Goal: Task Accomplishment & Management: Use online tool/utility

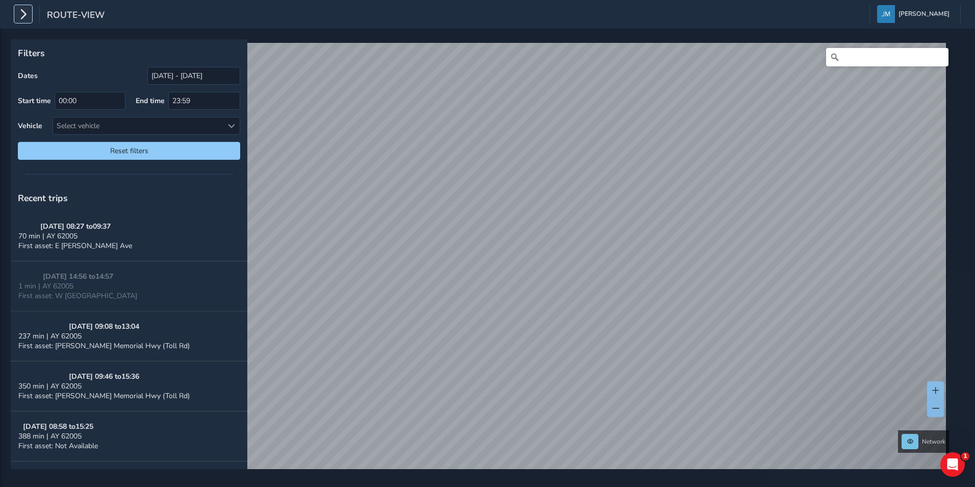
click at [28, 13] on icon "button" at bounding box center [23, 14] width 11 height 18
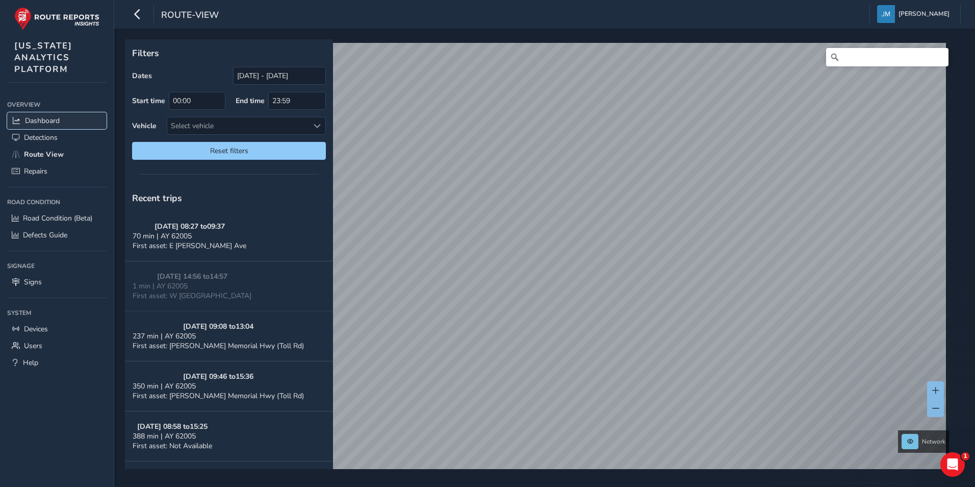
click at [46, 117] on span "Dashboard" at bounding box center [42, 121] width 35 height 10
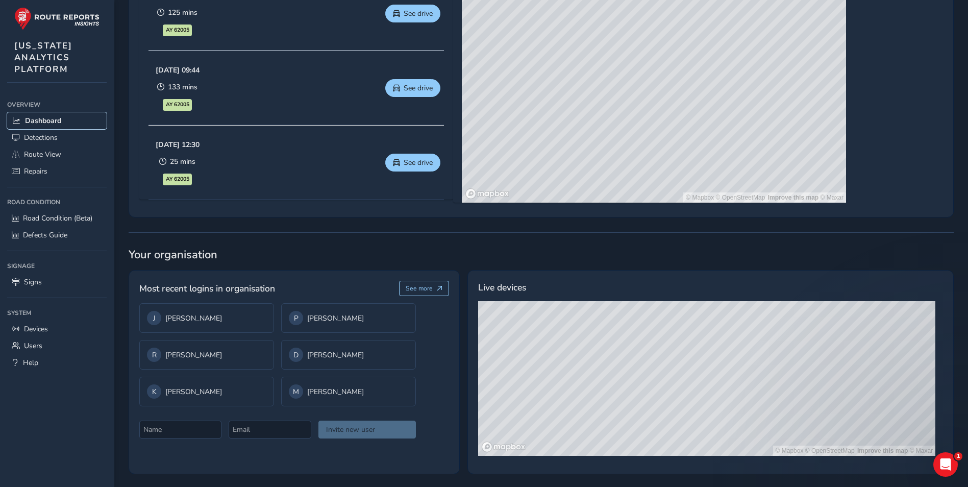
scroll to position [599, 0]
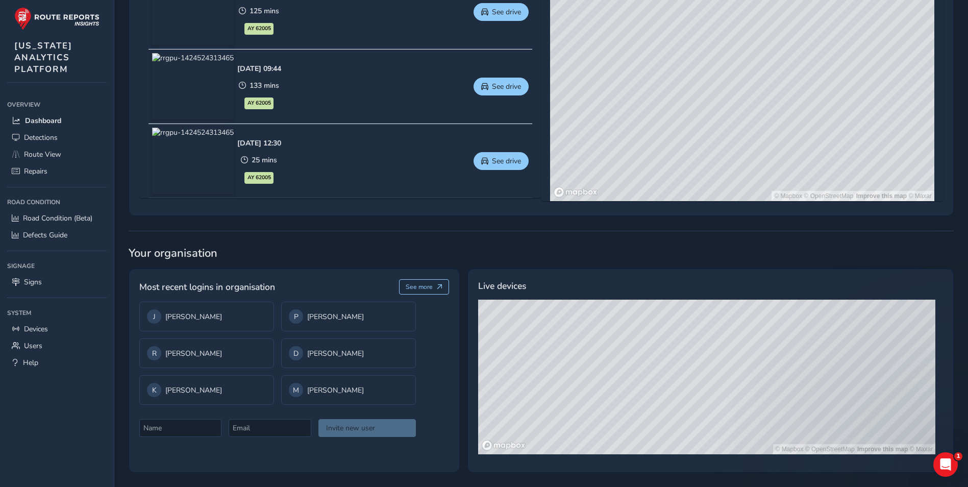
drag, startPoint x: 712, startPoint y: 358, endPoint x: 712, endPoint y: 399, distance: 41.3
click at [712, 399] on div "© Mapbox © OpenStreetMap Improve this map © Maxar" at bounding box center [706, 376] width 457 height 155
drag, startPoint x: 625, startPoint y: 403, endPoint x: 733, endPoint y: 418, distance: 109.6
click at [733, 418] on div "© Mapbox © OpenStreetMap Improve this map © Maxar" at bounding box center [706, 376] width 457 height 155
drag, startPoint x: 715, startPoint y: 418, endPoint x: 735, endPoint y: 336, distance: 84.7
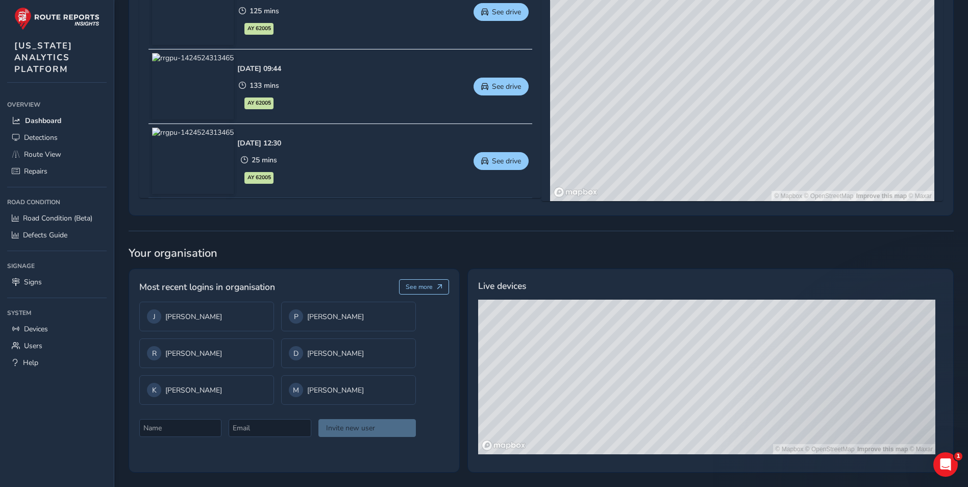
click at [735, 336] on div "© Mapbox © OpenStreetMap Improve this map © Maxar" at bounding box center [706, 376] width 457 height 155
drag, startPoint x: 605, startPoint y: 380, endPoint x: 763, endPoint y: 354, distance: 160.2
click at [763, 354] on div "© Mapbox © OpenStreetMap Improve this map © Maxar" at bounding box center [706, 376] width 457 height 155
drag, startPoint x: 762, startPoint y: 370, endPoint x: 705, endPoint y: 382, distance: 58.3
click at [705, 382] on div "© Mapbox © OpenStreetMap Improve this map © Maxar" at bounding box center [706, 376] width 457 height 155
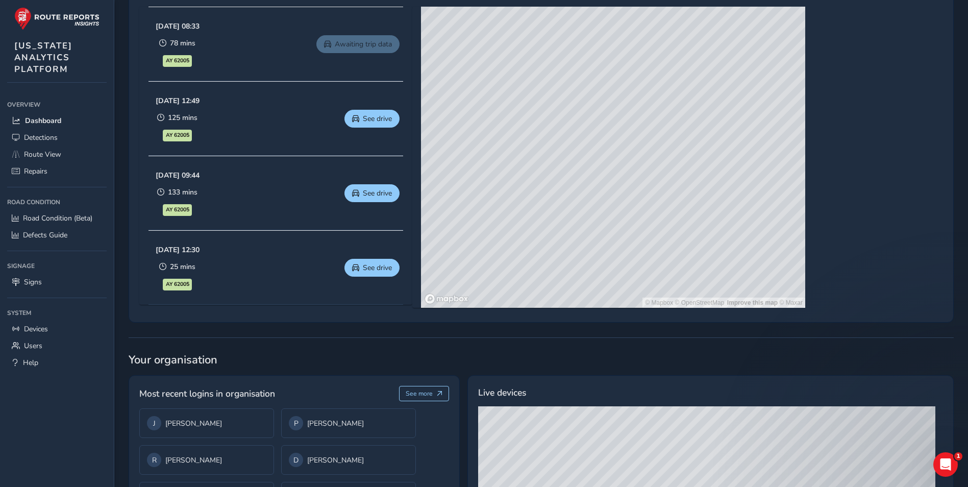
scroll to position [510, 0]
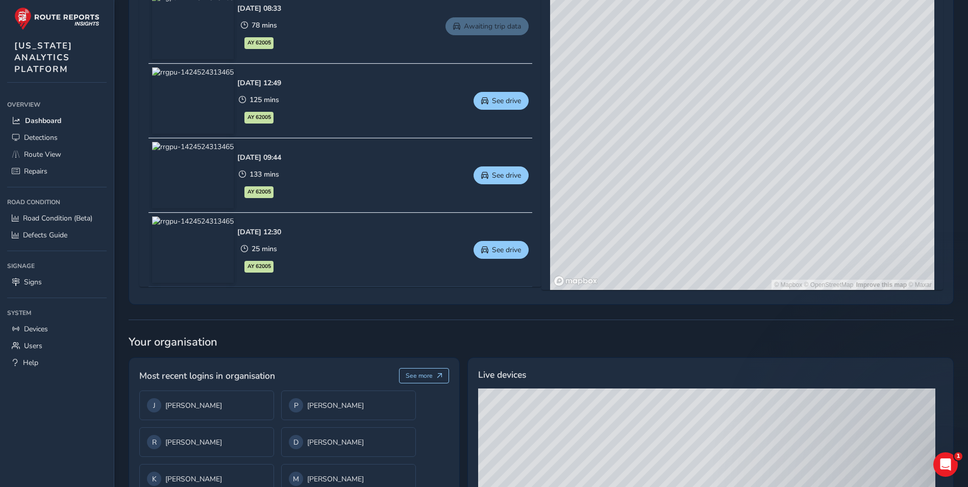
drag, startPoint x: 688, startPoint y: 441, endPoint x: 678, endPoint y: 476, distance: 36.5
click at [678, 476] on div "© Mapbox © OpenStreetMap Improve this map © Maxar" at bounding box center [706, 465] width 457 height 155
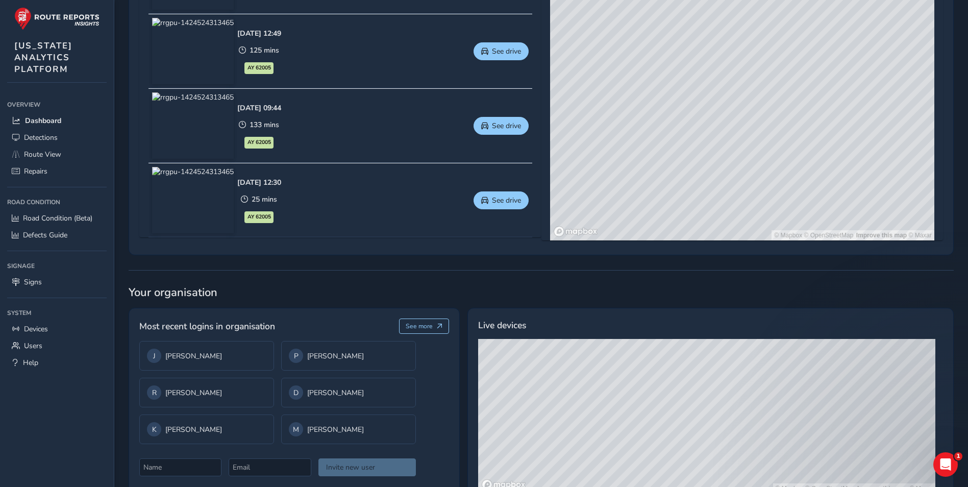
scroll to position [497, 0]
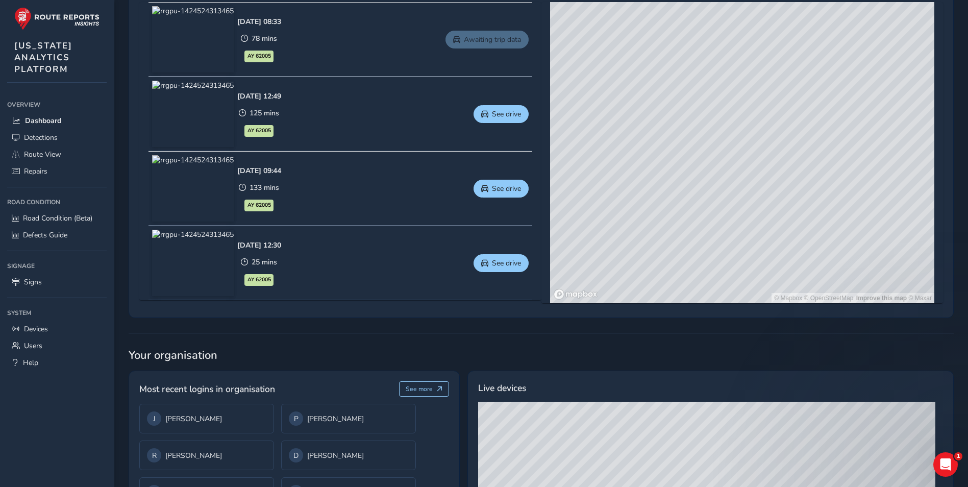
drag, startPoint x: 633, startPoint y: 236, endPoint x: 764, endPoint y: 263, distance: 133.8
click at [764, 263] on div "© Mapbox © OpenStreetMap Improve this map © Maxar" at bounding box center [742, 152] width 384 height 301
click at [832, 255] on div "© Mapbox © OpenStreetMap Improve this map © Maxar" at bounding box center [742, 152] width 384 height 301
drag, startPoint x: 666, startPoint y: 245, endPoint x: 774, endPoint y: 267, distance: 110.9
click at [774, 267] on div "© Mapbox © OpenStreetMap Improve this map © Maxar" at bounding box center [742, 152] width 384 height 301
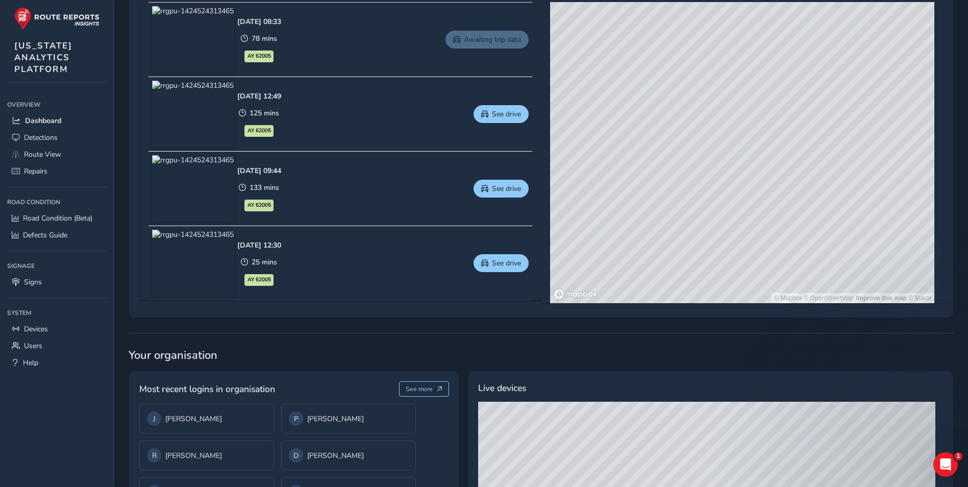
click at [711, 230] on div "© Mapbox © OpenStreetMap Improve this map © Maxar" at bounding box center [742, 152] width 384 height 301
click at [714, 227] on div "© Mapbox © OpenStreetMap Improve this map © Maxar" at bounding box center [742, 152] width 384 height 301
drag, startPoint x: 700, startPoint y: 241, endPoint x: 751, endPoint y: 235, distance: 51.8
click at [751, 235] on div "© Mapbox © OpenStreetMap Improve this map © Maxar" at bounding box center [742, 152] width 384 height 301
drag, startPoint x: 780, startPoint y: 195, endPoint x: 622, endPoint y: 241, distance: 164.6
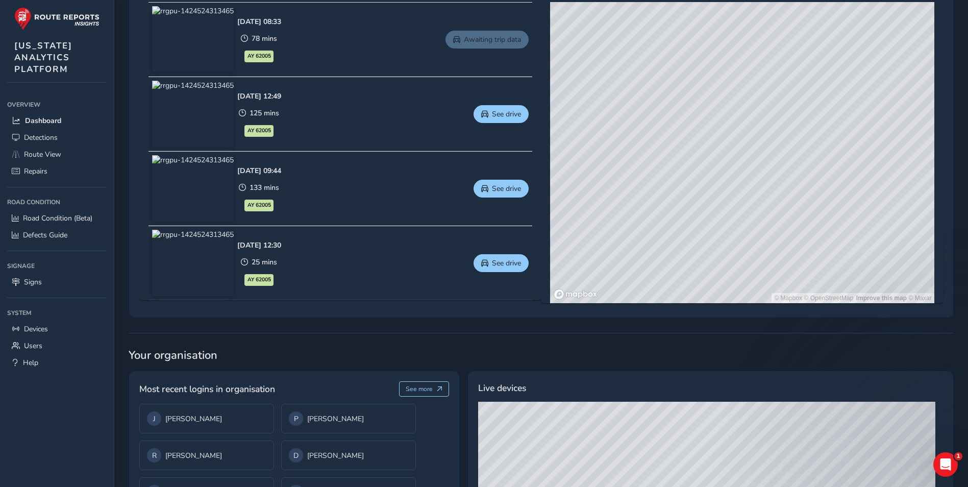
click at [622, 241] on div "© Mapbox © OpenStreetMap Improve this map © Maxar" at bounding box center [742, 152] width 384 height 301
drag, startPoint x: 730, startPoint y: 263, endPoint x: 793, endPoint y: 206, distance: 85.2
click at [792, 207] on div "© Mapbox © OpenStreetMap Improve this map © Maxar" at bounding box center [742, 152] width 384 height 301
click at [498, 42] on link "Awaiting trip data" at bounding box center [486, 40] width 83 height 18
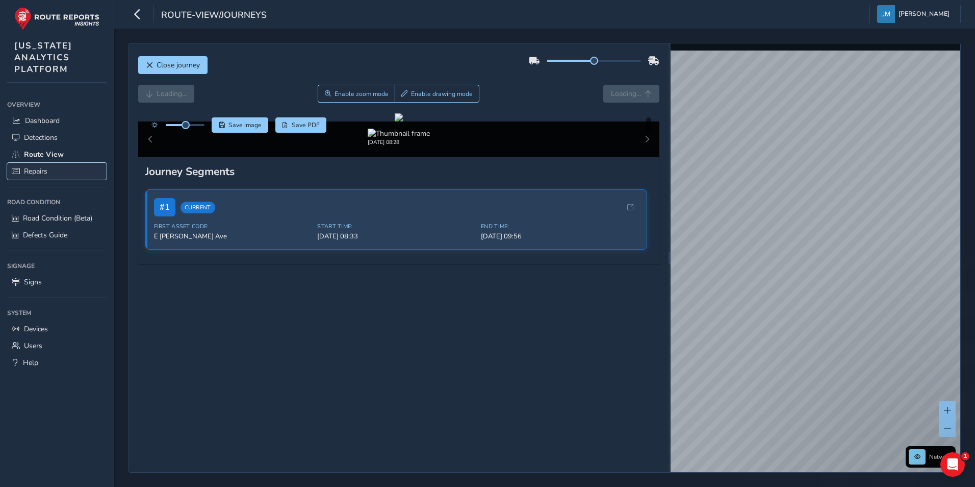
click at [34, 172] on span "Repairs" at bounding box center [35, 171] width 23 height 10
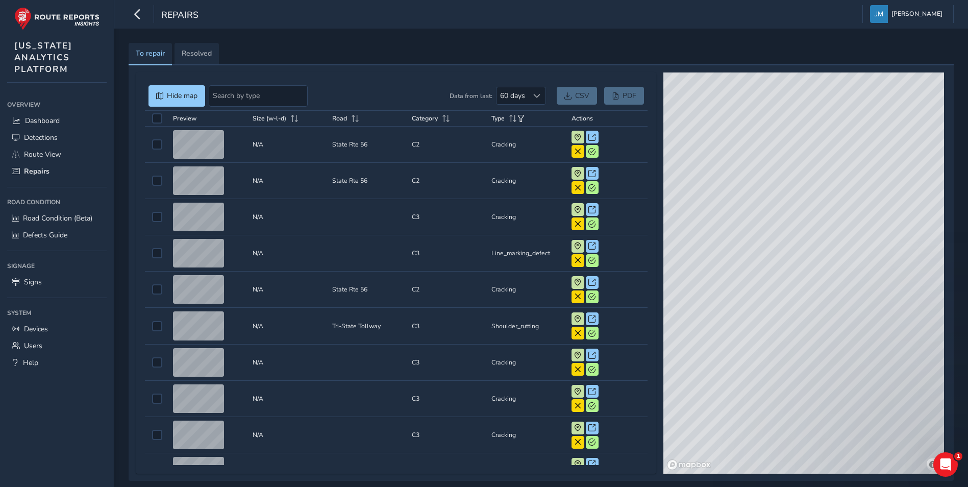
click at [769, 233] on div "© Mapbox © OpenStreetMap Improve this map © Maxar" at bounding box center [803, 272] width 281 height 401
click at [580, 97] on span "CSV" at bounding box center [582, 96] width 14 height 10
click at [695, 151] on div "© Mapbox © OpenStreetMap Improve this map © Maxar" at bounding box center [803, 272] width 281 height 401
click at [192, 50] on span "Resolved" at bounding box center [197, 53] width 30 height 7
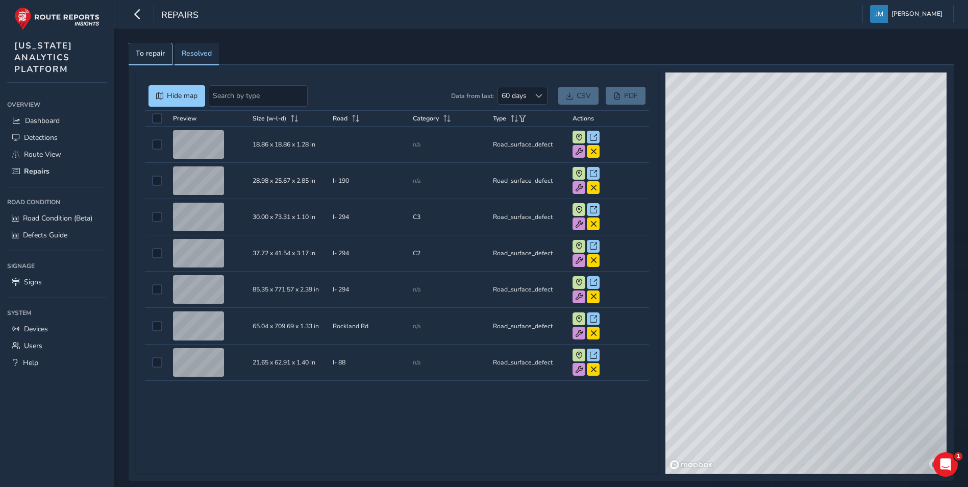
click at [164, 51] on span "To repair" at bounding box center [150, 53] width 29 height 7
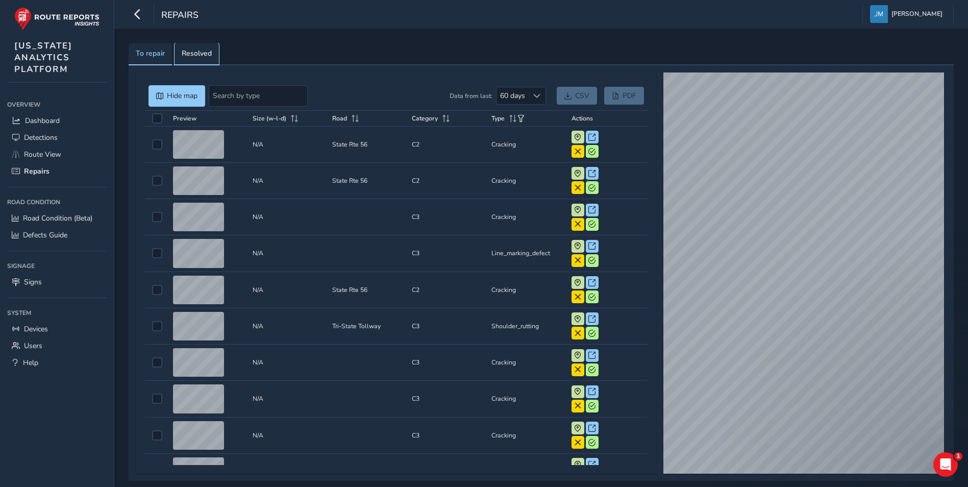
click at [190, 53] on span "Resolved" at bounding box center [197, 53] width 30 height 7
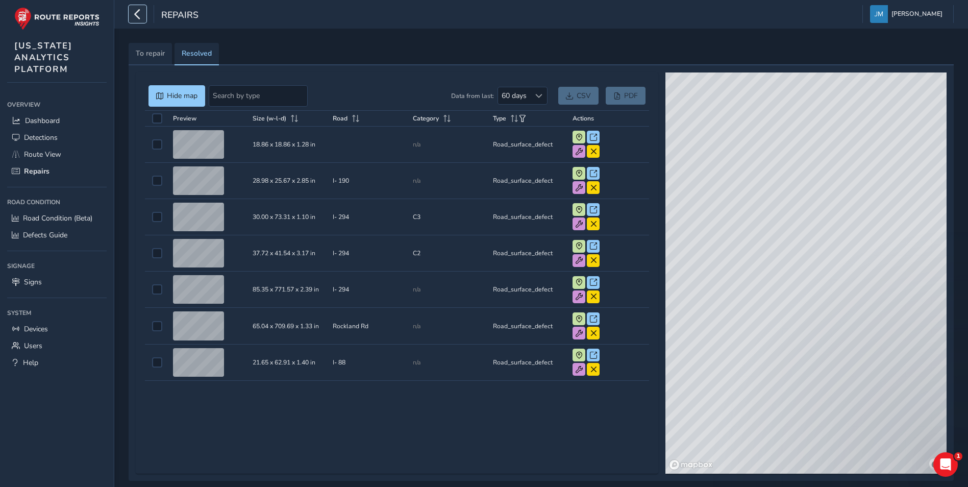
click at [141, 18] on icon "button" at bounding box center [137, 14] width 11 height 18
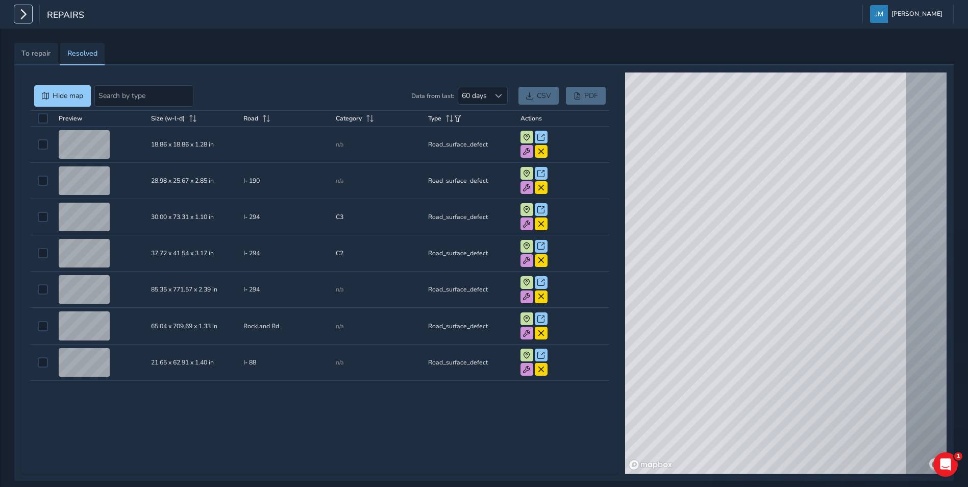
click at [26, 16] on icon "button" at bounding box center [23, 14] width 11 height 18
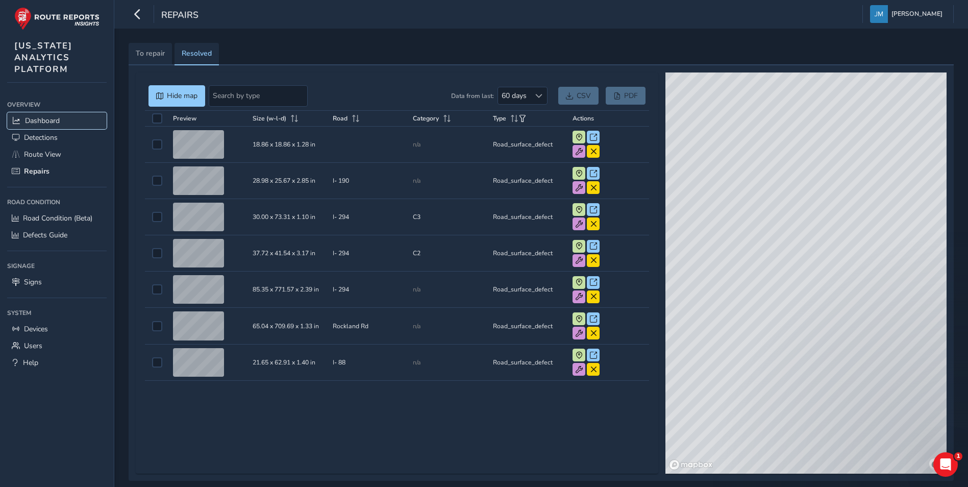
click at [40, 124] on span "Dashboard" at bounding box center [42, 121] width 35 height 10
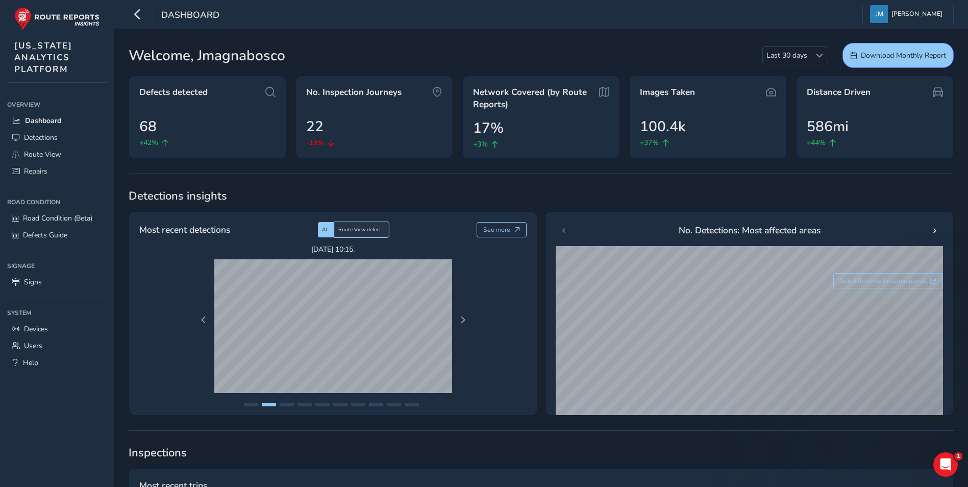
click at [352, 230] on span "Route View defect" at bounding box center [359, 229] width 43 height 7
click at [464, 317] on span "Next Page" at bounding box center [462, 319] width 7 height 7
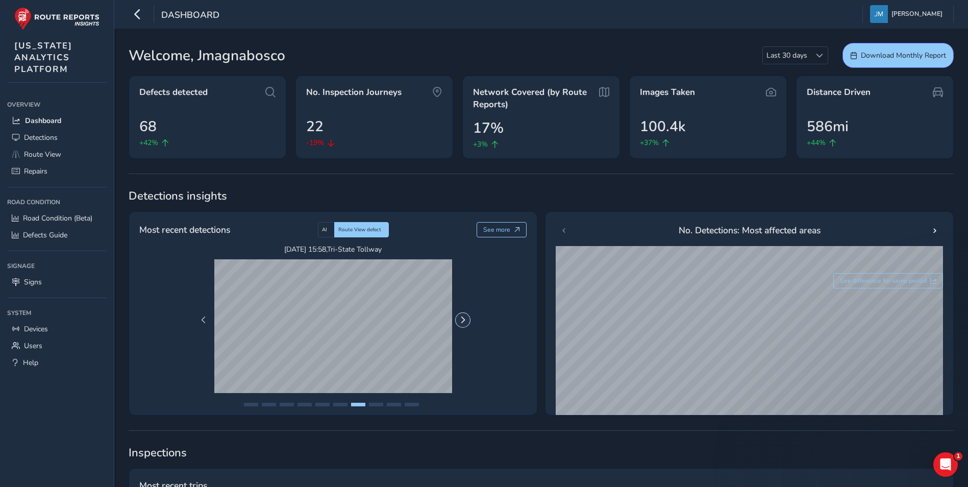
click at [464, 317] on span "Next Page" at bounding box center [462, 319] width 7 height 7
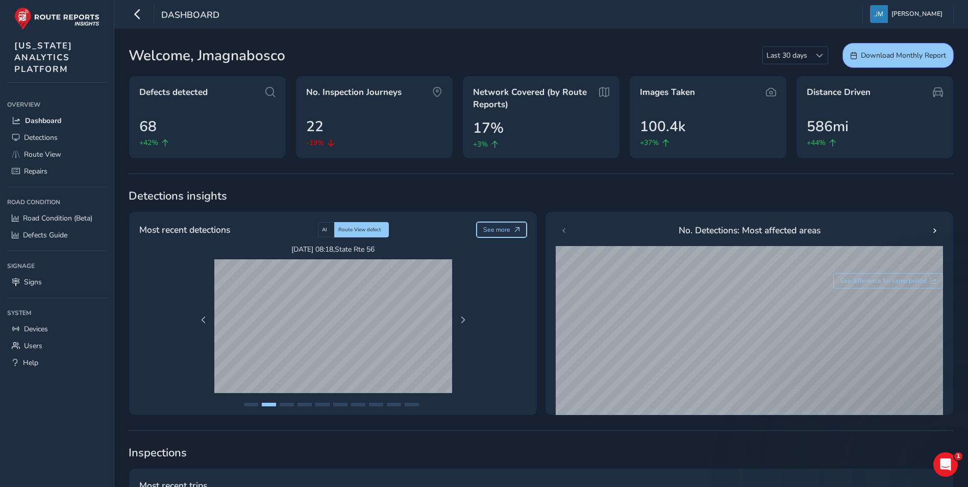
click at [503, 227] on span "See more" at bounding box center [496, 229] width 27 height 8
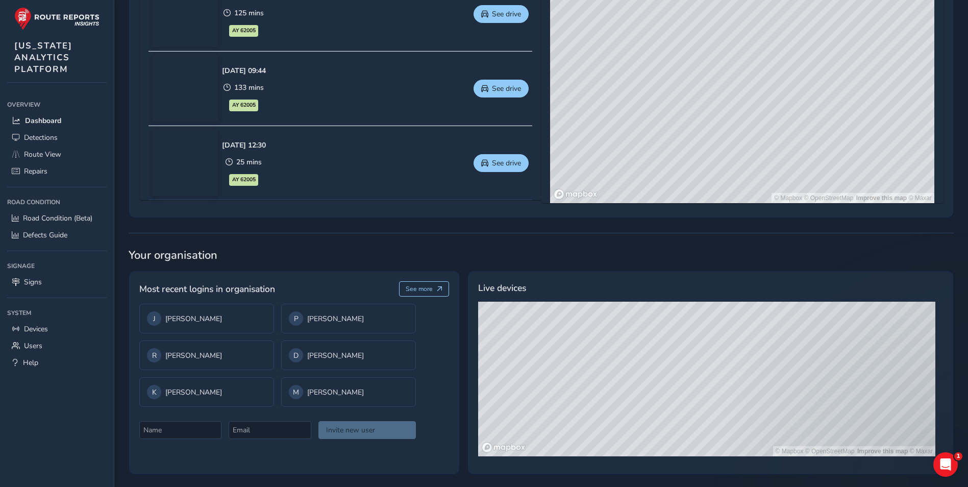
scroll to position [599, 0]
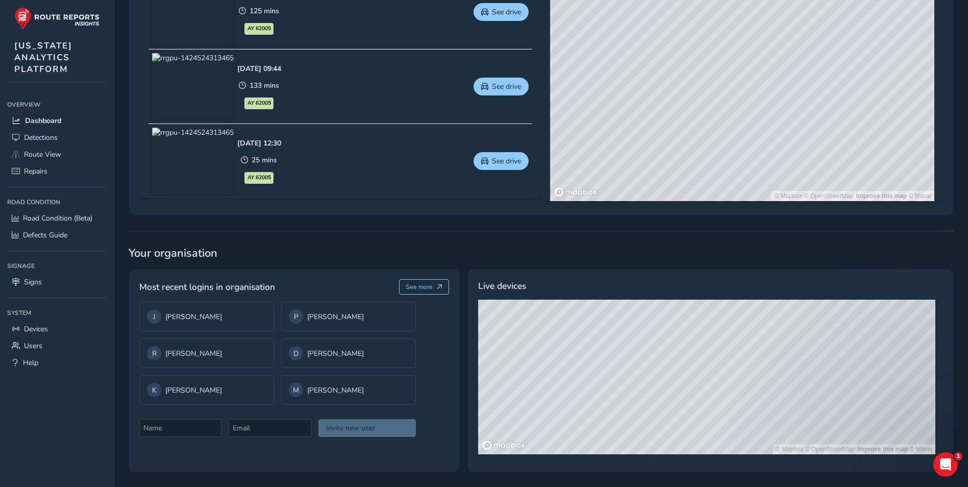
click at [659, 401] on div "© Mapbox © OpenStreetMap Improve this map © Maxar" at bounding box center [706, 376] width 457 height 155
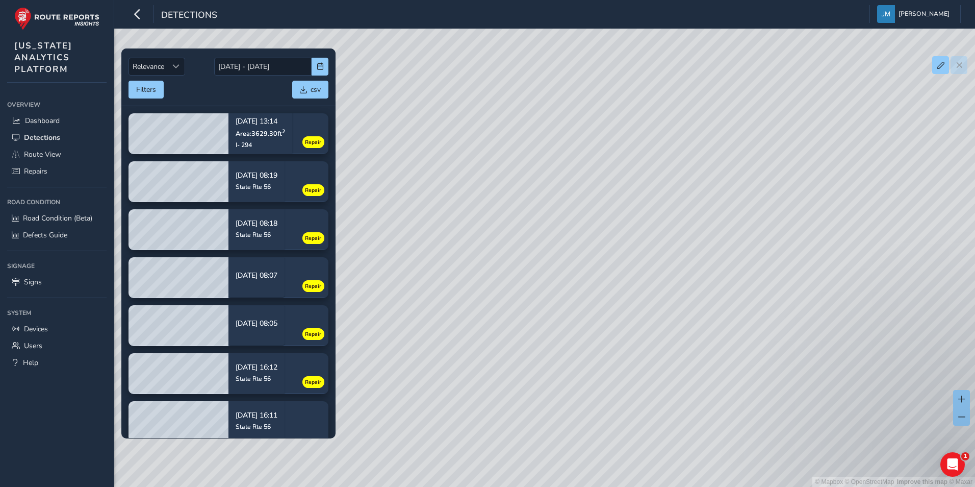
drag, startPoint x: 486, startPoint y: 219, endPoint x: 426, endPoint y: 226, distance: 60.2
click at [426, 226] on div "© Mapbox © OpenStreetMap Improve this map © Maxar" at bounding box center [487, 243] width 975 height 487
drag, startPoint x: 696, startPoint y: 310, endPoint x: 487, endPoint y: 215, distance: 229.4
click at [487, 215] on div "© Mapbox © OpenStreetMap Improve this map © Maxar" at bounding box center [487, 243] width 975 height 487
drag, startPoint x: 721, startPoint y: 300, endPoint x: 558, endPoint y: 258, distance: 168.1
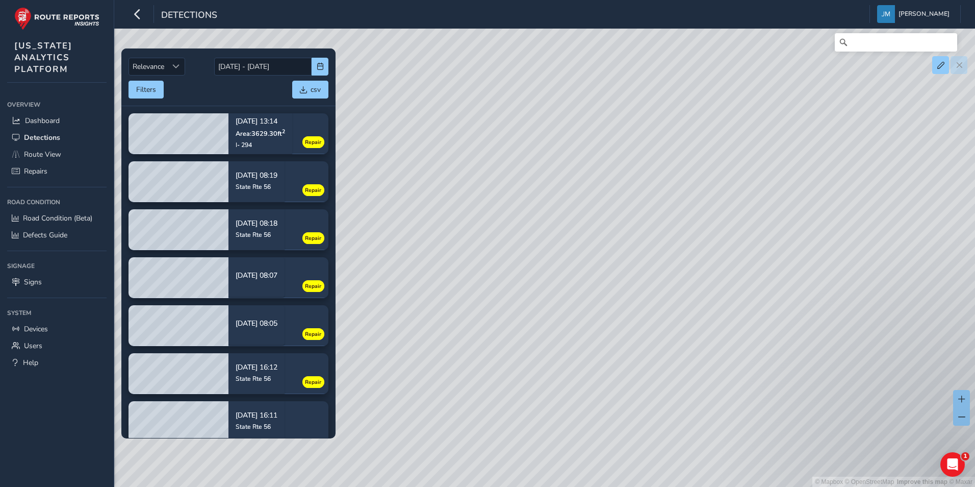
click at [558, 258] on div "© Mapbox © OpenStreetMap Improve this map © Maxar" at bounding box center [487, 243] width 975 height 487
drag, startPoint x: 767, startPoint y: 283, endPoint x: 715, endPoint y: 236, distance: 70.1
click at [715, 236] on div "© Mapbox © OpenStreetMap Improve this map © Maxar" at bounding box center [487, 243] width 975 height 487
click at [139, 16] on icon "button" at bounding box center [137, 14] width 11 height 18
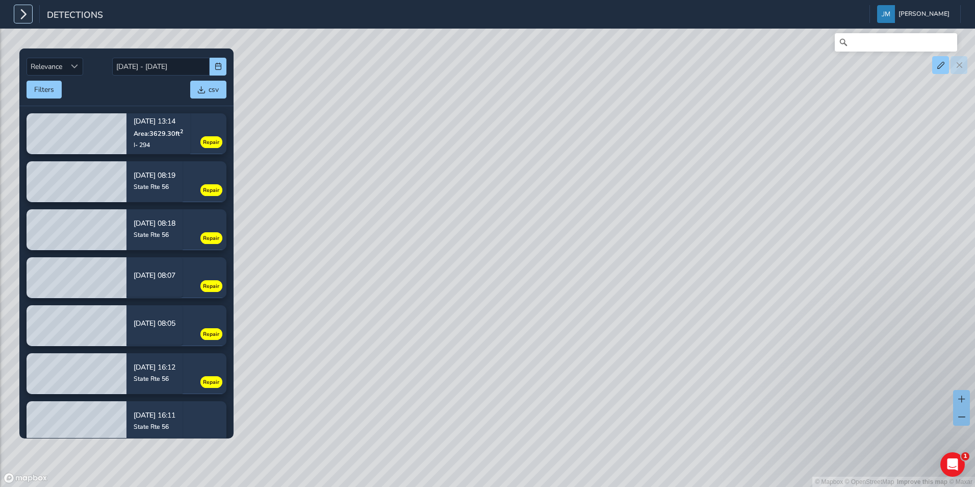
click at [17, 7] on button "button" at bounding box center [23, 14] width 18 height 18
